Goal: Task Accomplishment & Management: Use online tool/utility

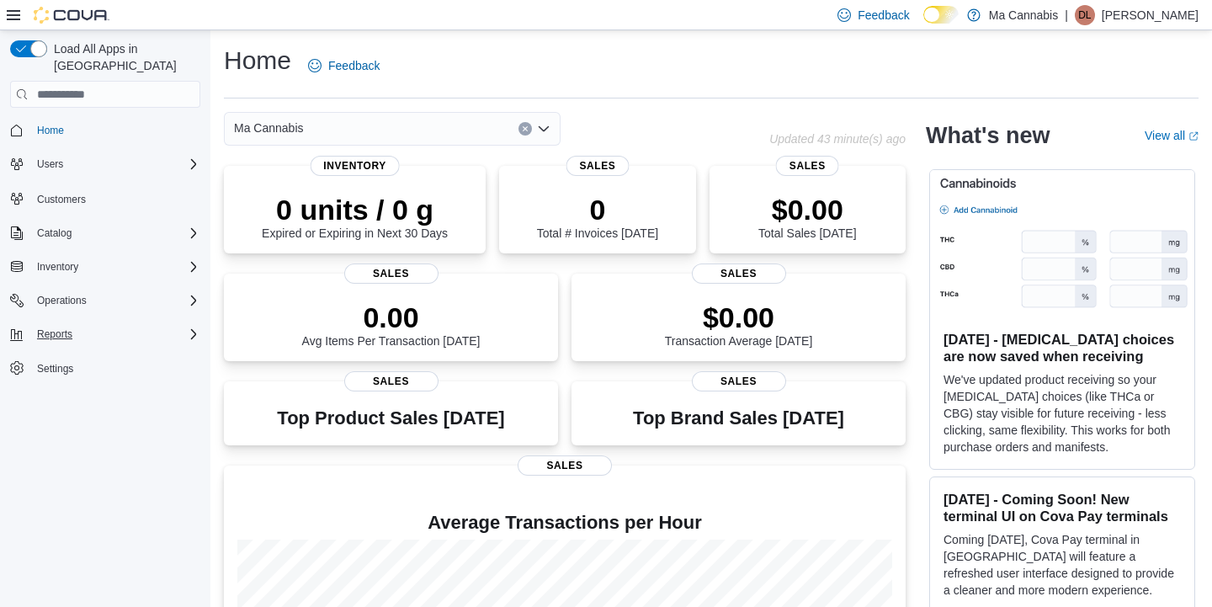
click at [61, 327] on span "Reports" at bounding box center [54, 333] width 35 height 13
click at [51, 398] on span "Reports" at bounding box center [47, 404] width 35 height 13
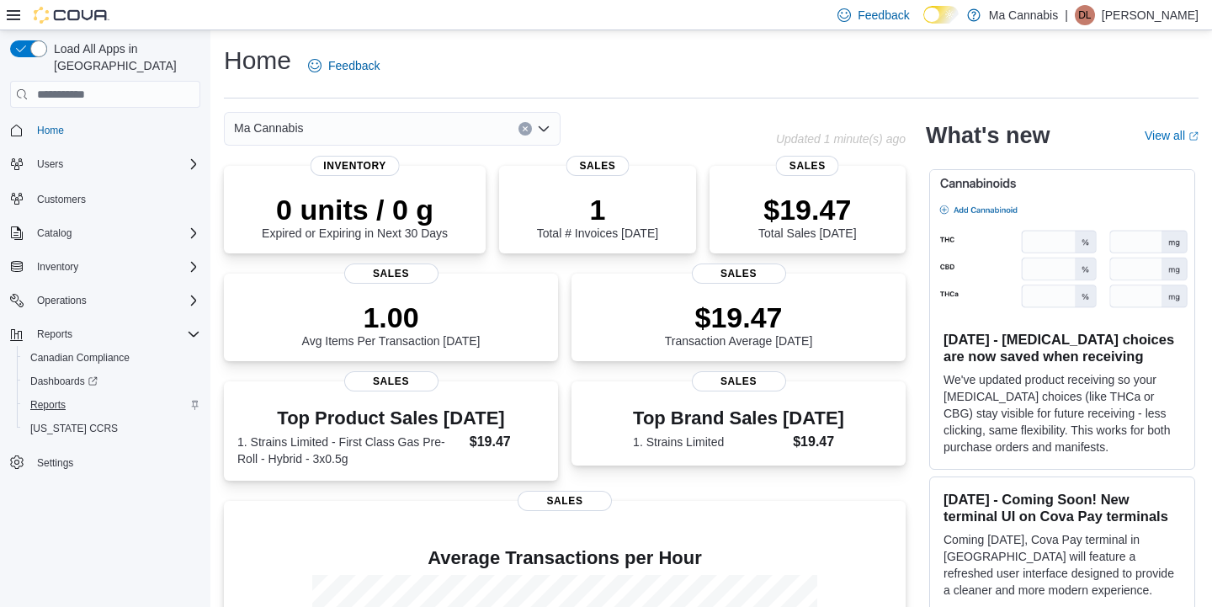
click at [50, 398] on span "Reports" at bounding box center [47, 404] width 35 height 13
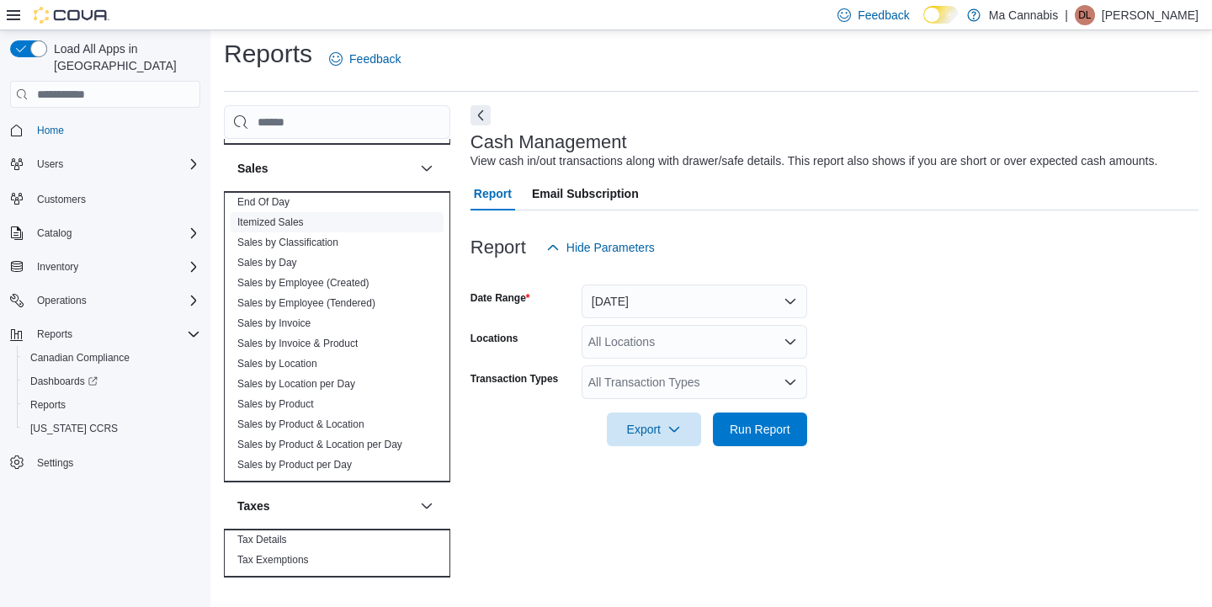
scroll to position [1086, 0]
click at [259, 201] on link "End Of Day" at bounding box center [263, 202] width 52 height 12
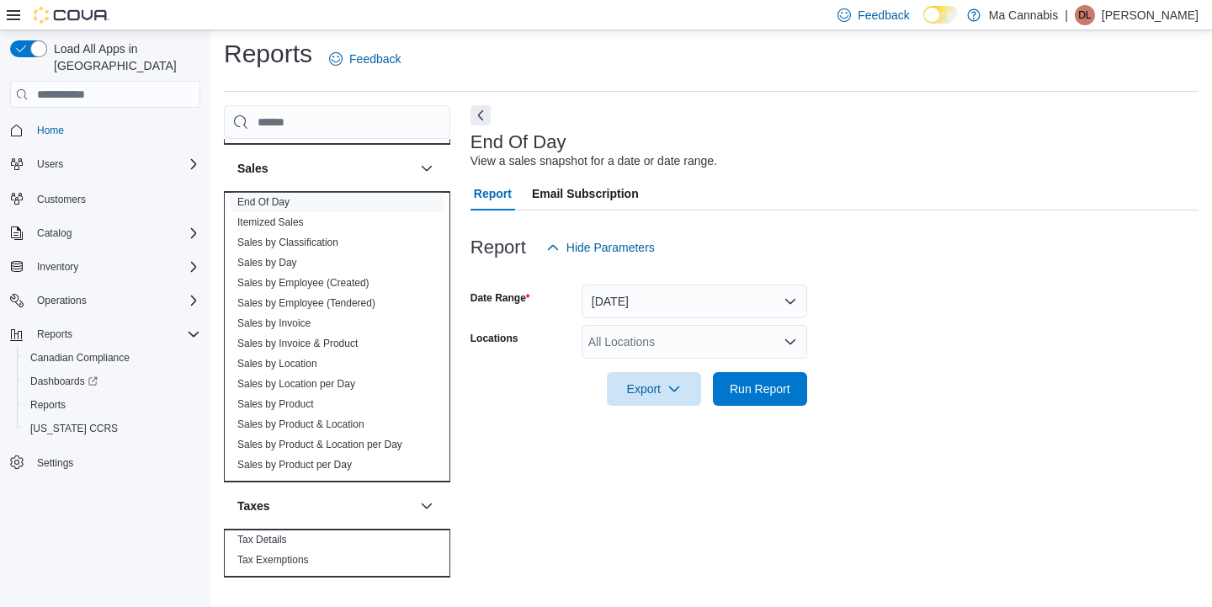
click at [700, 299] on button "Today" at bounding box center [693, 301] width 225 height 34
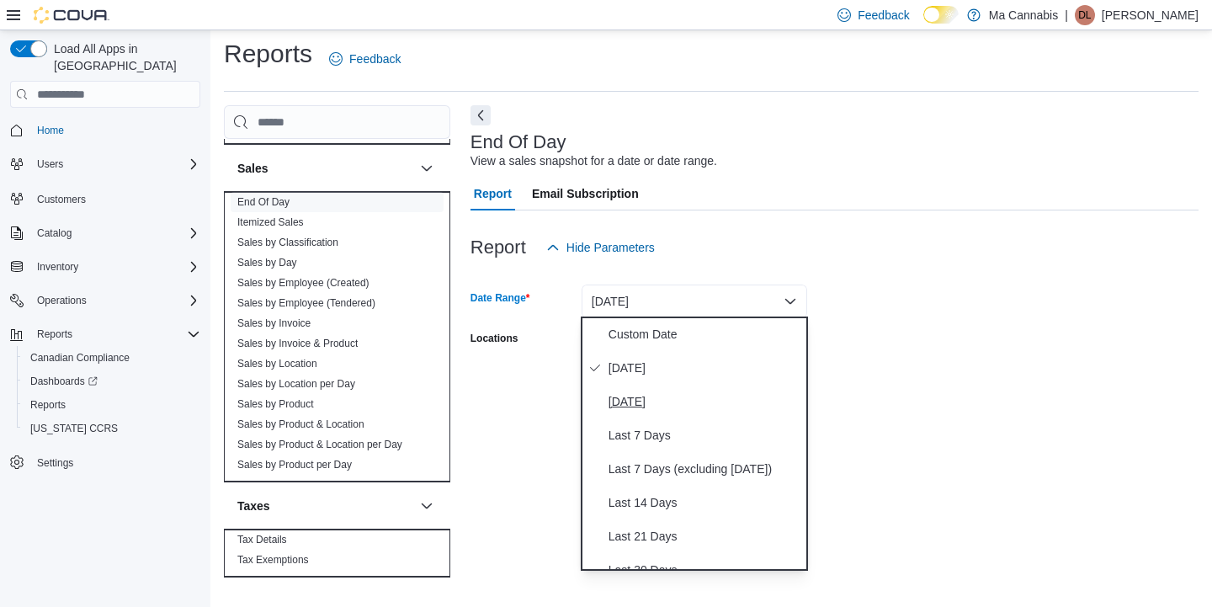
click at [645, 401] on span "Yesterday" at bounding box center [704, 401] width 192 height 20
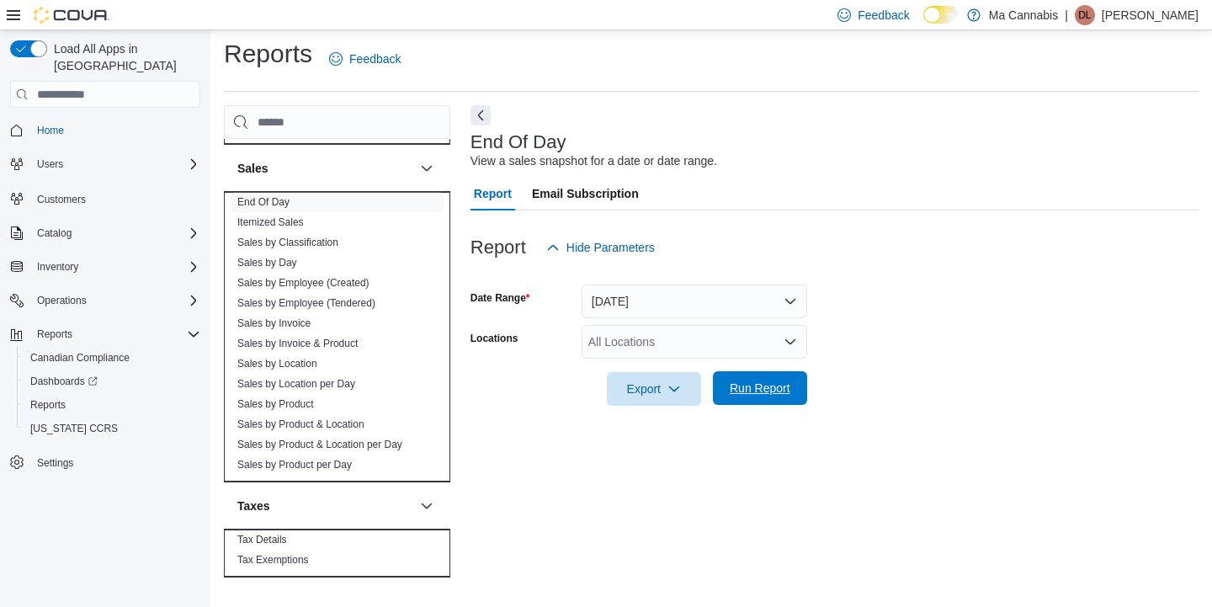
click at [750, 379] on span "Run Report" at bounding box center [759, 387] width 61 height 17
